Goal: Information Seeking & Learning: Learn about a topic

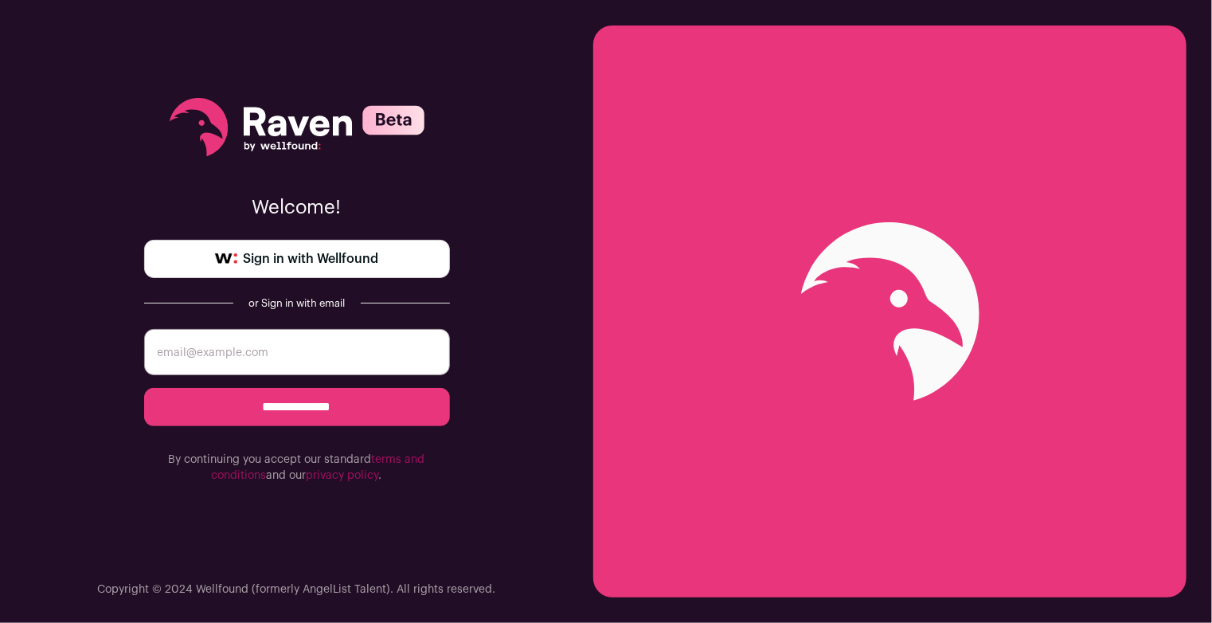
click at [309, 257] on span "Sign in with Wellfound" at bounding box center [311, 258] width 135 height 19
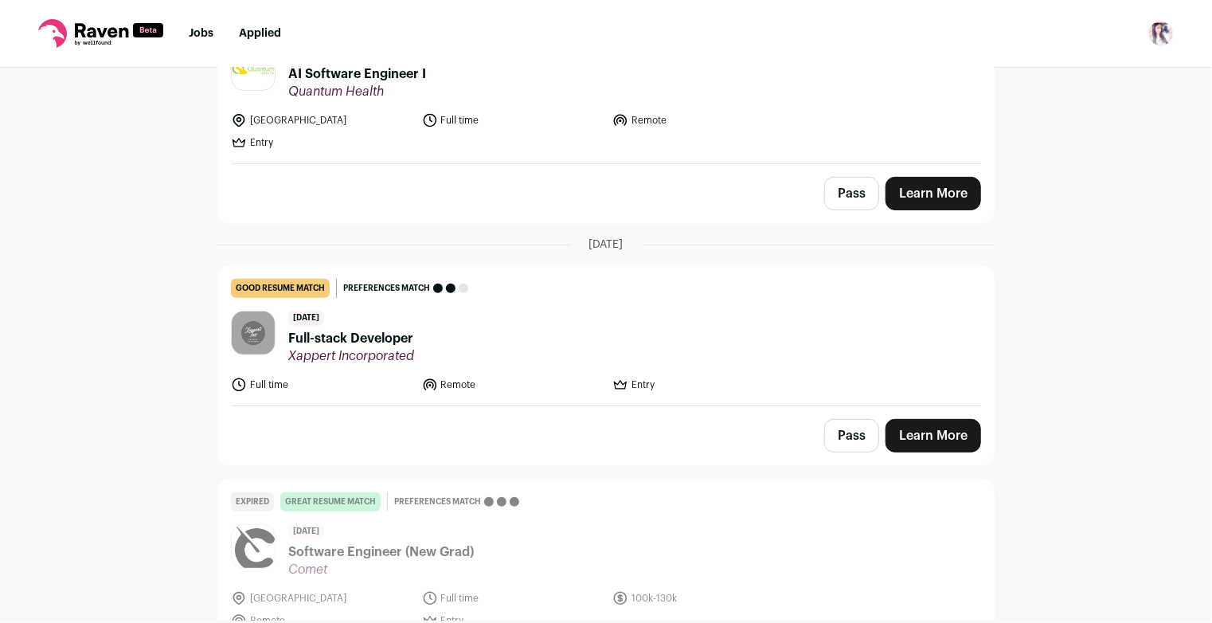
scroll to position [239, 0]
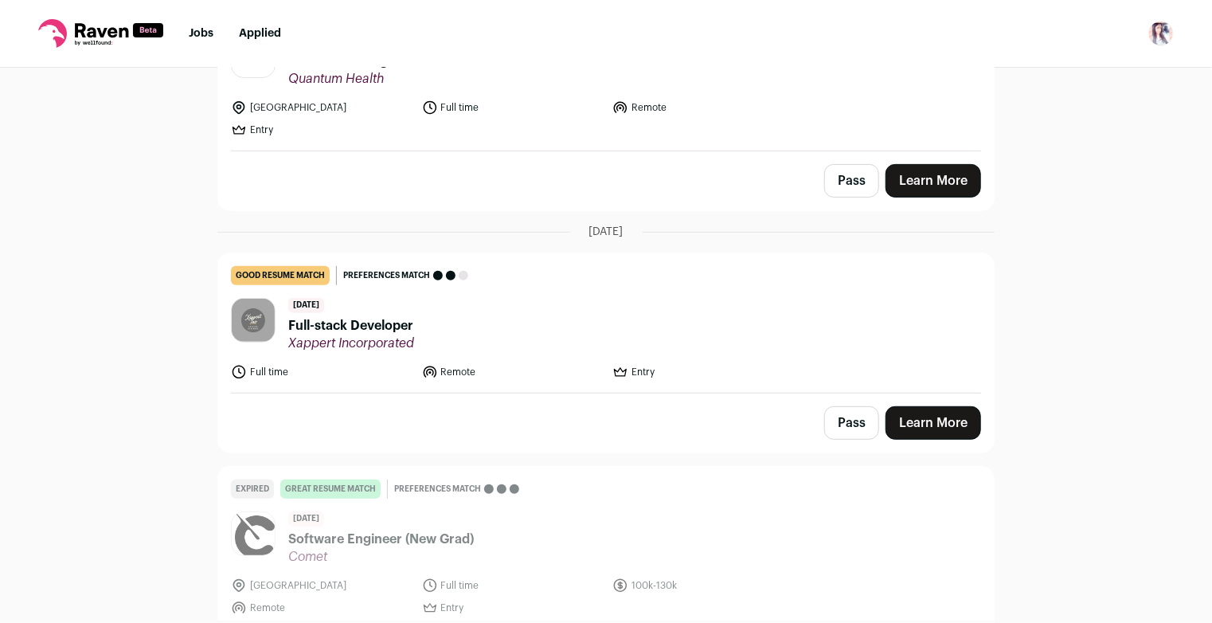
scroll to position [80, 0]
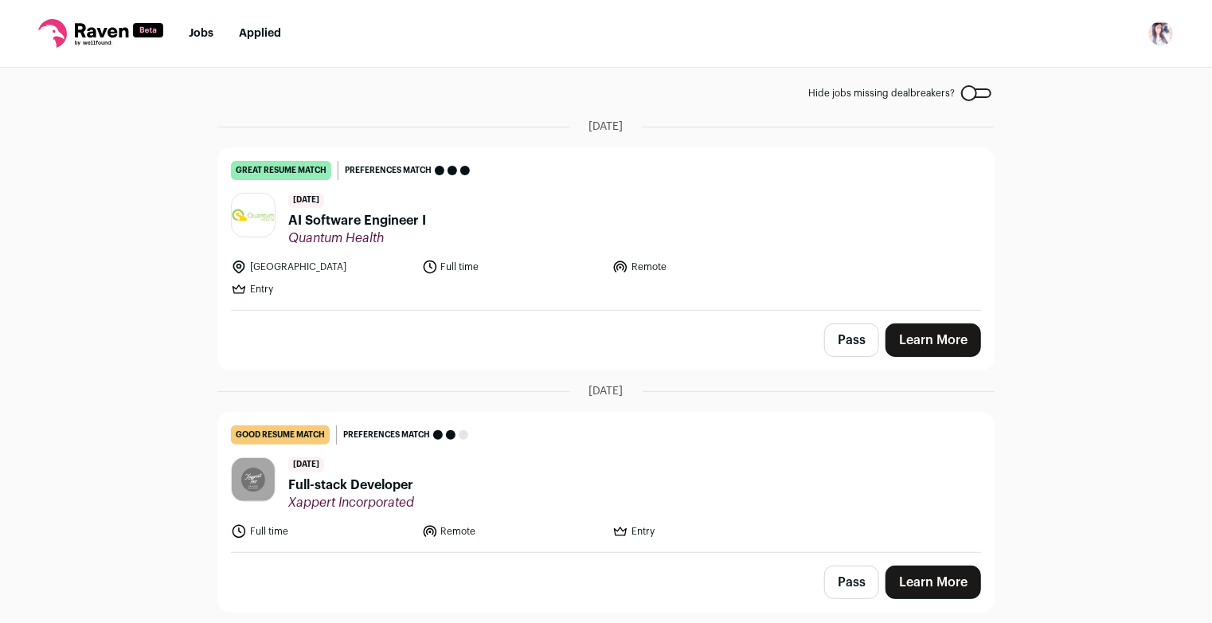
click at [950, 335] on link "Learn More" at bounding box center [934, 339] width 96 height 33
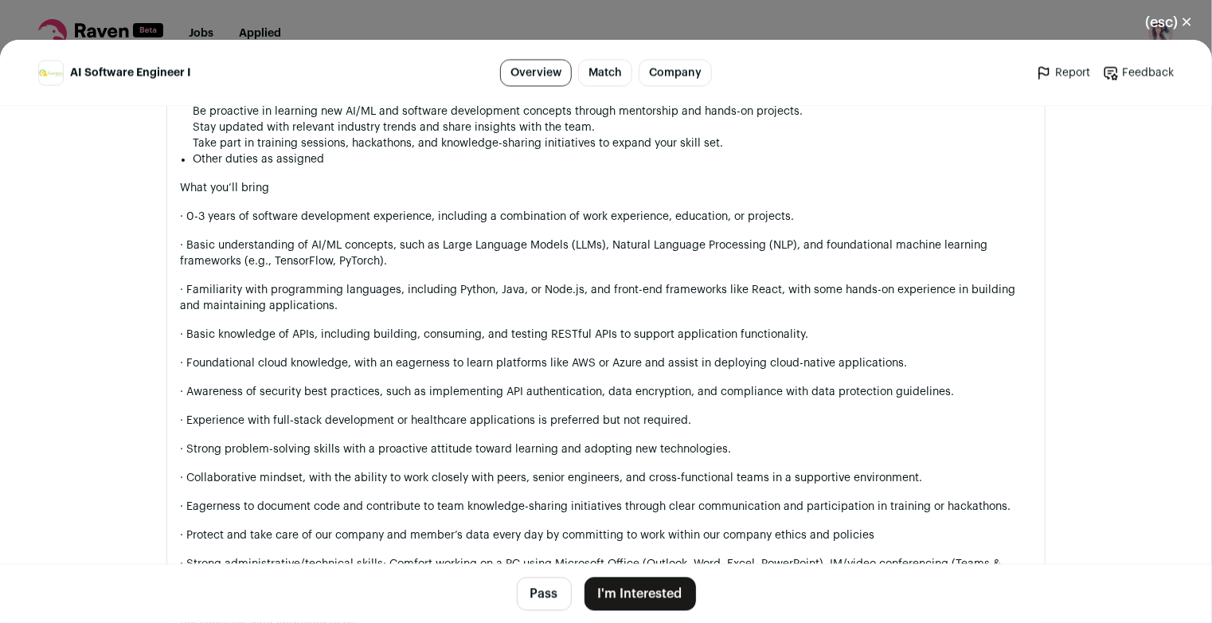
scroll to position [1673, 0]
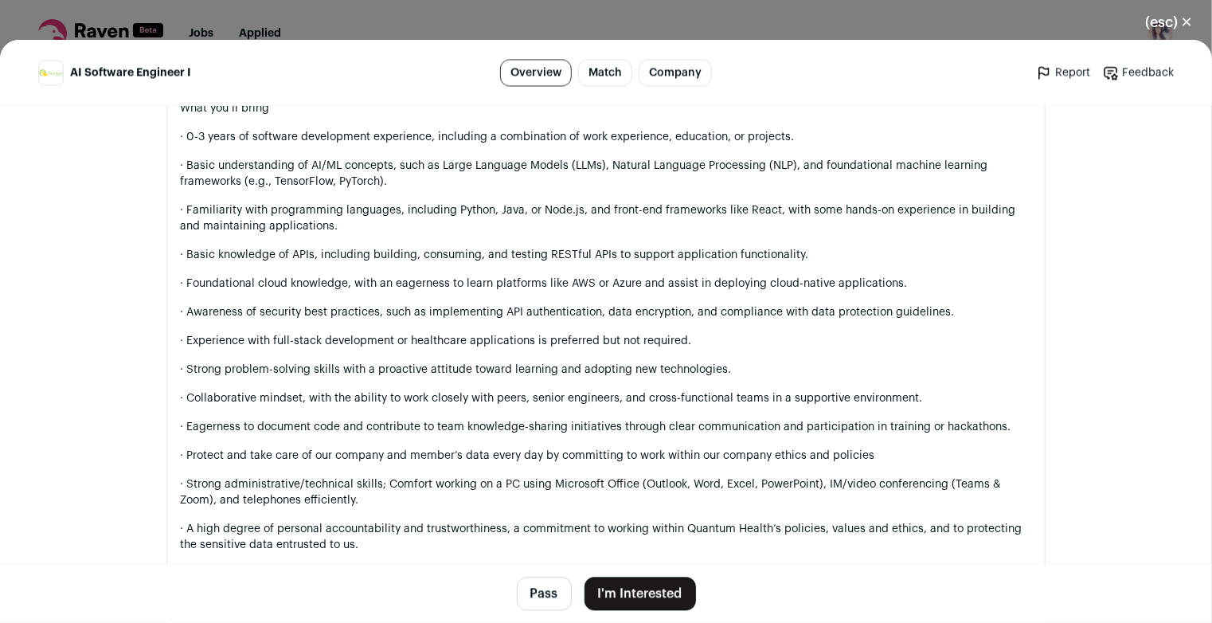
click at [1173, 26] on button "(esc) ✕" at bounding box center [1169, 22] width 86 height 35
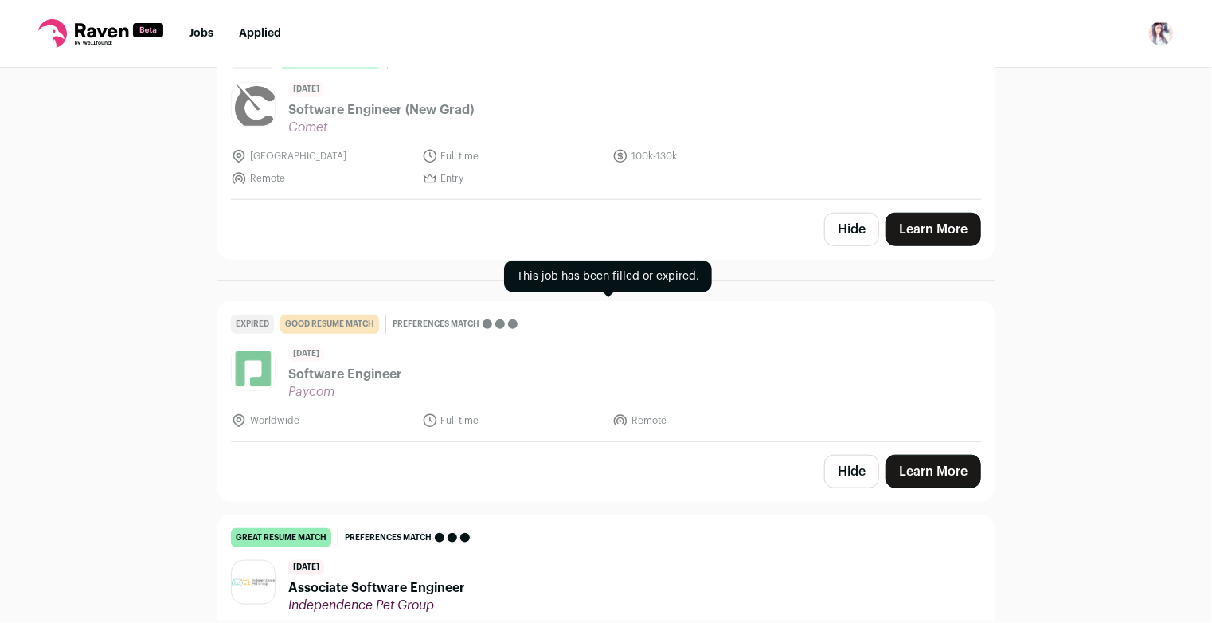
scroll to position [781, 0]
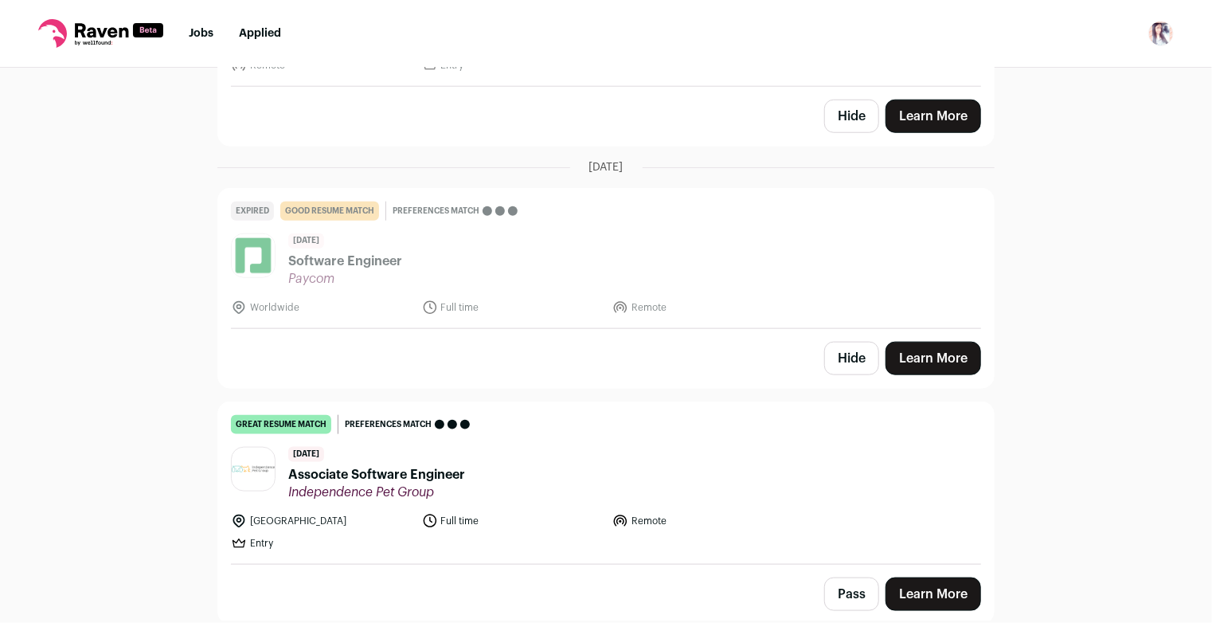
click at [423, 475] on span "Associate Software Engineer" at bounding box center [376, 474] width 177 height 19
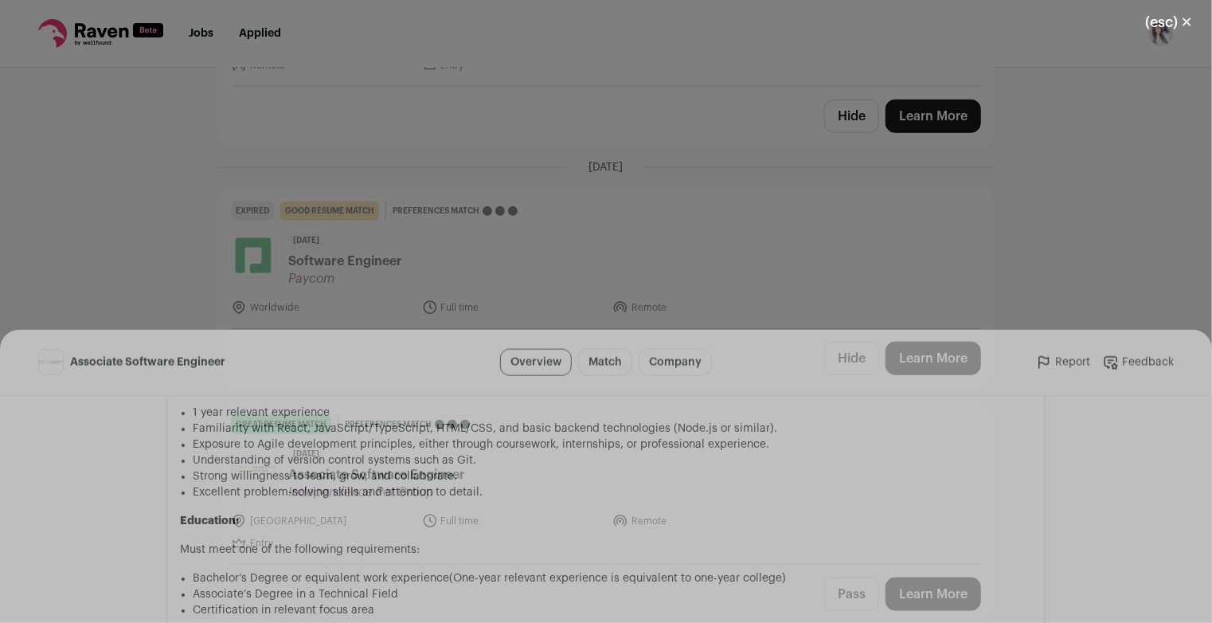
scroll to position [1354, 0]
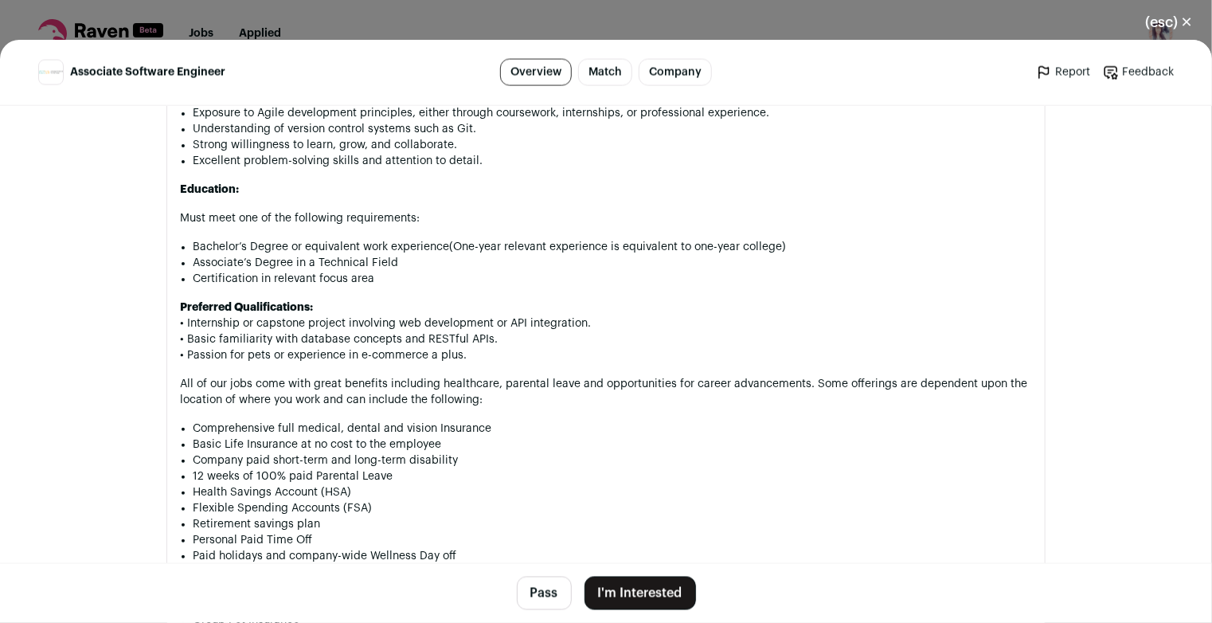
click at [1159, 39] on button "(esc) ✕" at bounding box center [1169, 22] width 86 height 35
